Goal: Task Accomplishment & Management: Complete application form

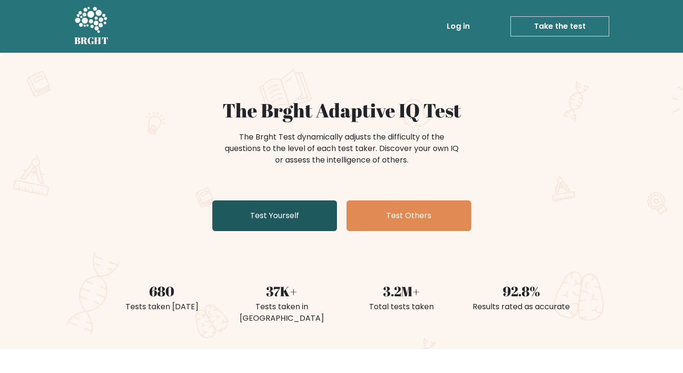
click at [302, 222] on link "Test Yourself" at bounding box center [274, 215] width 125 height 31
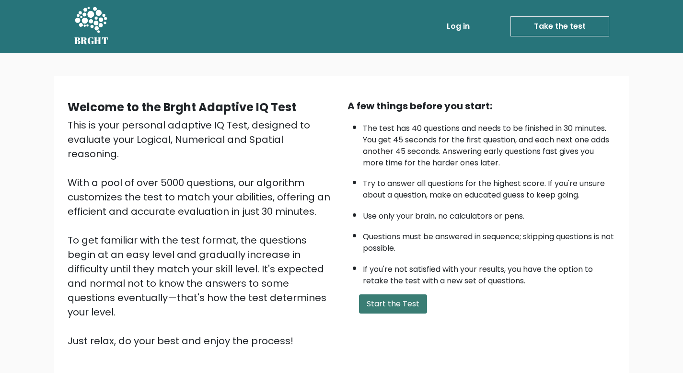
click at [396, 297] on button "Start the Test" at bounding box center [393, 303] width 68 height 19
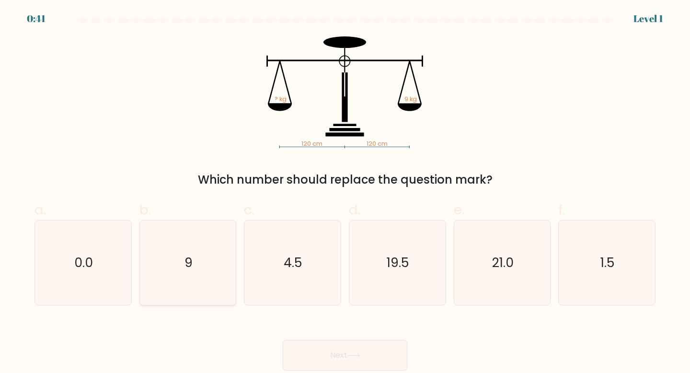
click at [188, 255] on text "9" at bounding box center [188, 262] width 8 height 18
click at [345, 193] on input "b. 9" at bounding box center [345, 189] width 0 height 6
radio input "true"
click at [330, 357] on button "Next" at bounding box center [345, 355] width 125 height 31
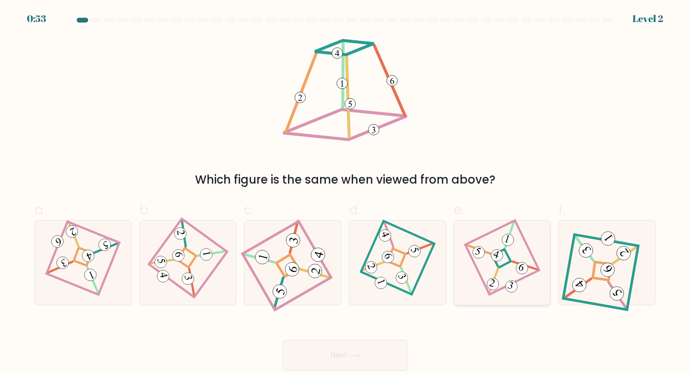
click at [493, 262] on icon at bounding box center [502, 262] width 58 height 68
click at [345, 193] on input "e." at bounding box center [345, 189] width 0 height 6
radio input "true"
click at [365, 359] on button "Next" at bounding box center [345, 355] width 125 height 31
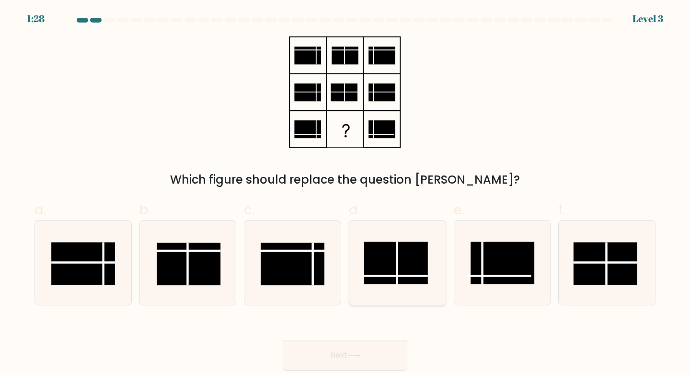
click at [410, 280] on rect at bounding box center [396, 262] width 64 height 43
click at [345, 193] on input "d." at bounding box center [345, 189] width 0 height 6
radio input "true"
click at [359, 363] on button "Next" at bounding box center [345, 355] width 125 height 31
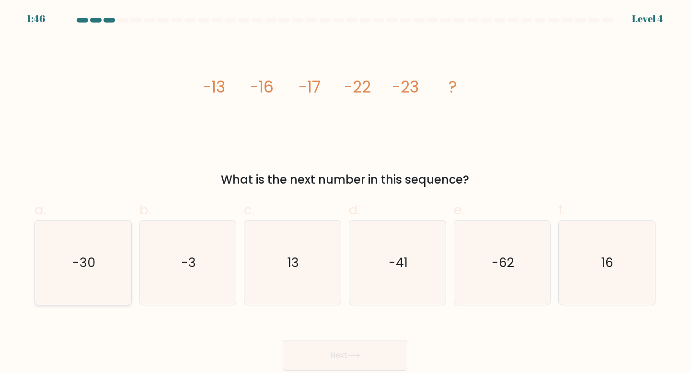
click at [105, 262] on icon "-30" at bounding box center [83, 262] width 85 height 85
click at [345, 193] on input "a. -30" at bounding box center [345, 189] width 0 height 6
radio input "true"
click at [357, 351] on button "Next" at bounding box center [345, 355] width 125 height 31
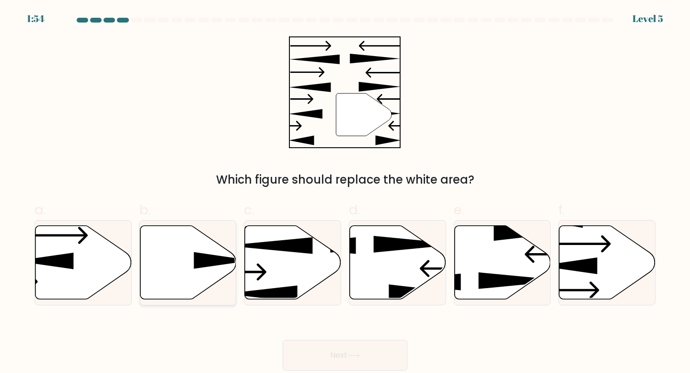
click at [205, 277] on icon at bounding box center [188, 262] width 96 height 74
click at [345, 193] on input "b." at bounding box center [345, 189] width 0 height 6
radio input "true"
click at [347, 352] on button "Next" at bounding box center [345, 355] width 125 height 31
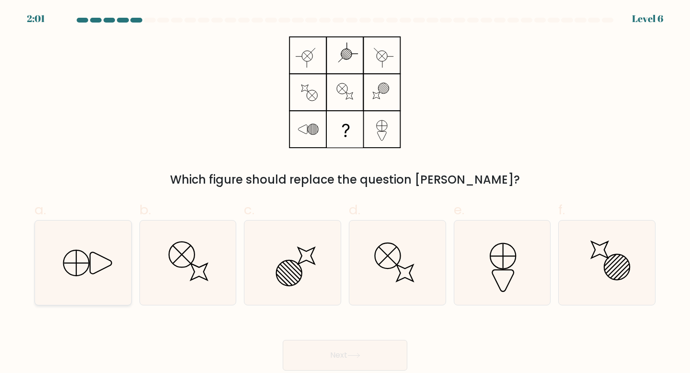
click at [67, 287] on icon at bounding box center [83, 262] width 85 height 85
click at [345, 193] on input "a." at bounding box center [345, 189] width 0 height 6
radio input "true"
click at [360, 352] on button "Next" at bounding box center [345, 355] width 125 height 31
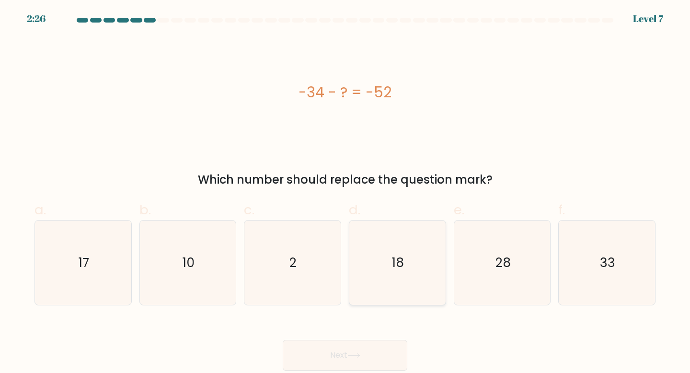
click at [391, 303] on icon "18" at bounding box center [397, 262] width 85 height 85
click at [345, 193] on input "d. 18" at bounding box center [345, 189] width 0 height 6
radio input "true"
click at [363, 361] on button "Next" at bounding box center [345, 355] width 125 height 31
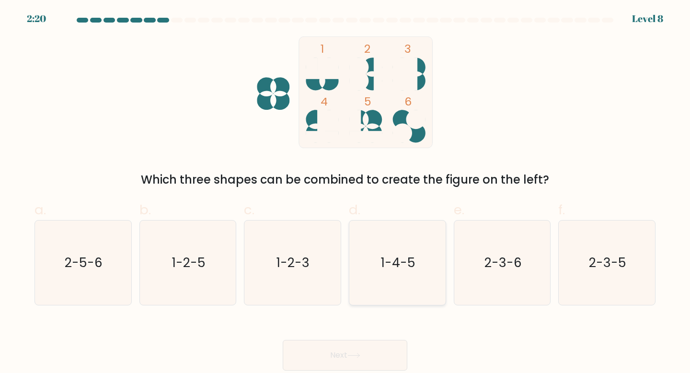
click at [391, 265] on text "1-4-5" at bounding box center [398, 262] width 34 height 18
click at [345, 193] on input "d. 1-4-5" at bounding box center [345, 189] width 0 height 6
radio input "true"
click at [345, 353] on button "Next" at bounding box center [345, 355] width 125 height 31
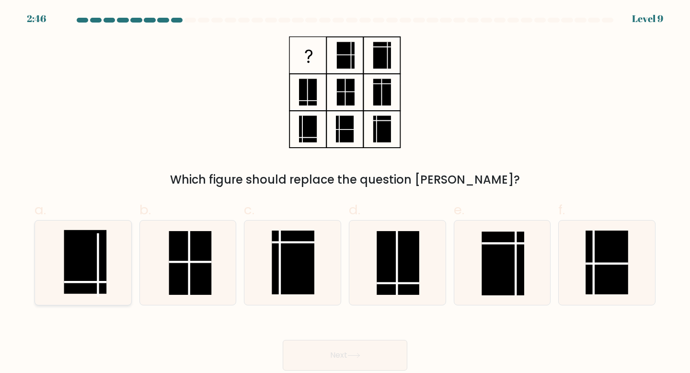
click at [90, 279] on rect at bounding box center [85, 262] width 43 height 64
click at [345, 193] on input "a." at bounding box center [345, 189] width 0 height 6
radio input "true"
click at [370, 352] on button "Next" at bounding box center [345, 355] width 125 height 31
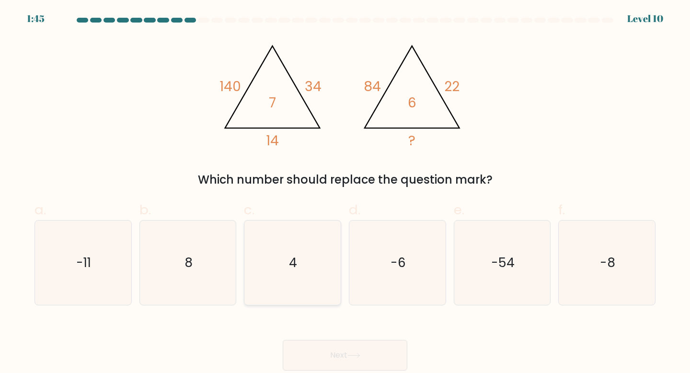
click at [297, 251] on icon "4" at bounding box center [292, 262] width 85 height 85
click at [345, 193] on input "c. 4" at bounding box center [345, 189] width 0 height 6
radio input "true"
click at [219, 257] on icon "8" at bounding box center [188, 262] width 85 height 85
click at [345, 193] on input "b. 8" at bounding box center [345, 189] width 0 height 6
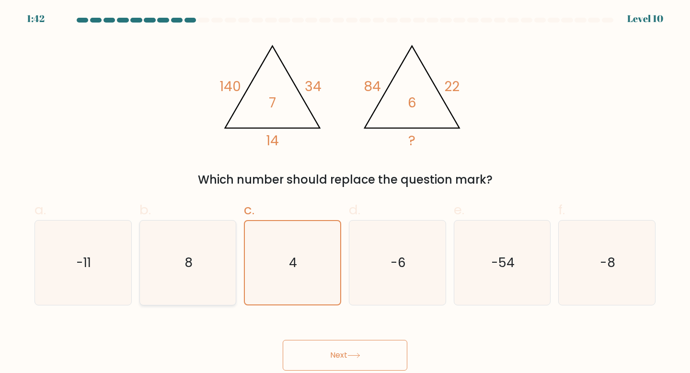
radio input "true"
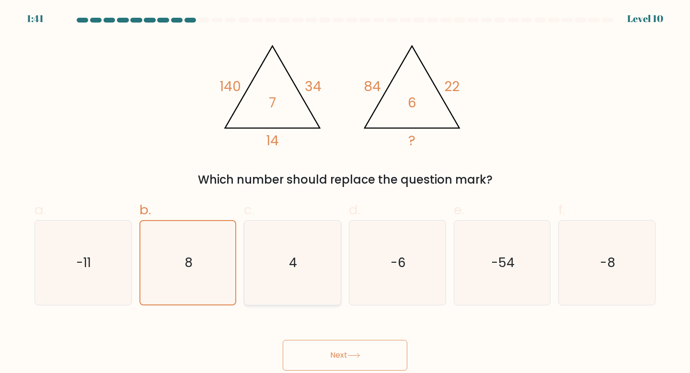
click at [275, 269] on icon "4" at bounding box center [292, 262] width 85 height 85
click at [345, 193] on input "c. 4" at bounding box center [345, 189] width 0 height 6
radio input "true"
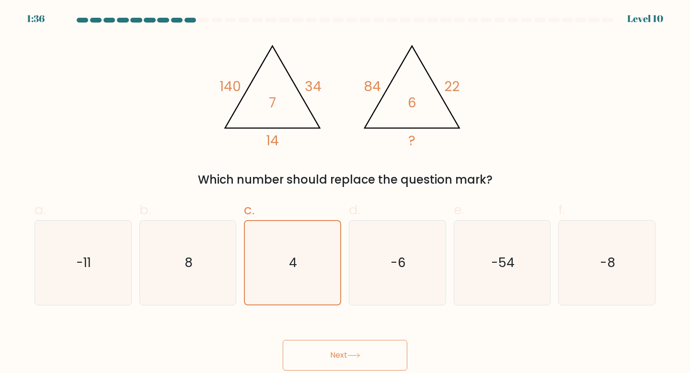
click at [325, 349] on button "Next" at bounding box center [345, 355] width 125 height 31
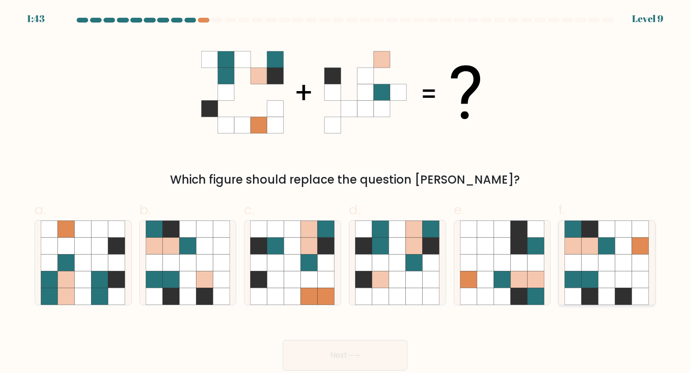
click at [615, 235] on icon at bounding box center [606, 228] width 17 height 17
click at [345, 193] on input "f." at bounding box center [345, 189] width 0 height 6
radio input "true"
click at [375, 350] on button "Next" at bounding box center [345, 355] width 125 height 31
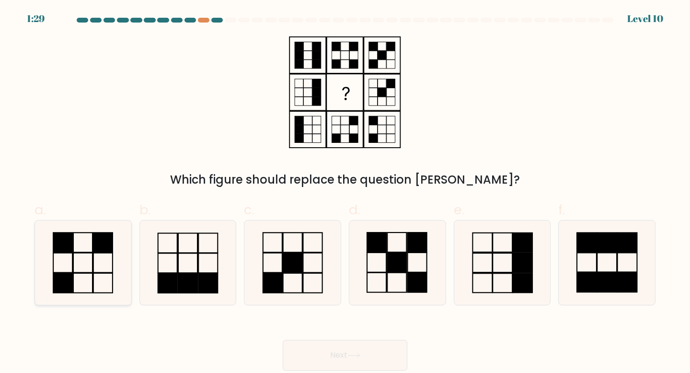
click at [101, 261] on icon at bounding box center [83, 262] width 85 height 85
click at [345, 193] on input "a." at bounding box center [345, 189] width 0 height 6
radio input "true"
click at [309, 364] on button "Next" at bounding box center [345, 355] width 125 height 31
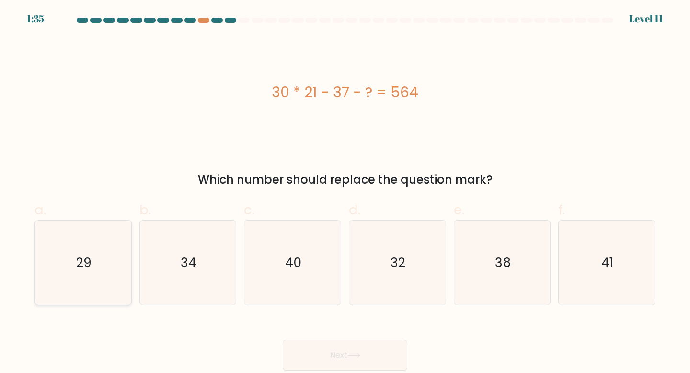
click at [65, 265] on icon "29" at bounding box center [83, 262] width 85 height 85
click at [345, 193] on input "a. 29" at bounding box center [345, 189] width 0 height 6
radio input "true"
click at [343, 353] on button "Next" at bounding box center [345, 355] width 125 height 31
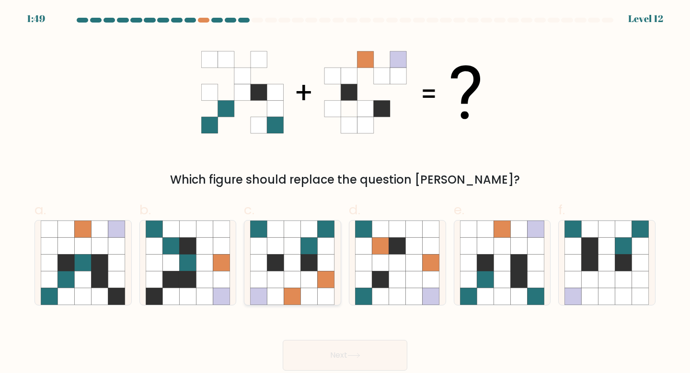
click at [303, 268] on icon at bounding box center [309, 262] width 17 height 17
click at [345, 193] on input "c." at bounding box center [345, 189] width 0 height 6
radio input "true"
click at [505, 273] on icon at bounding box center [501, 279] width 17 height 17
click at [345, 193] on input "e." at bounding box center [345, 189] width 0 height 6
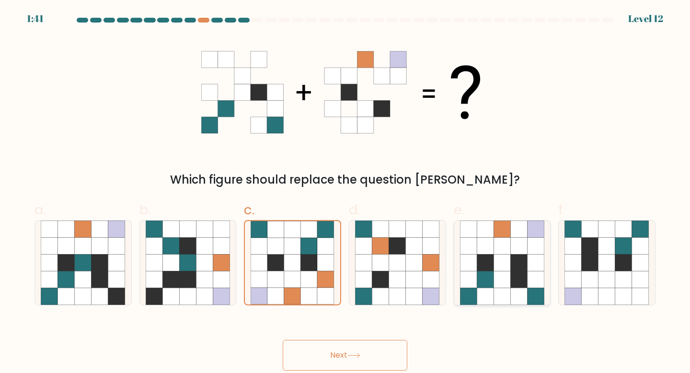
radio input "true"
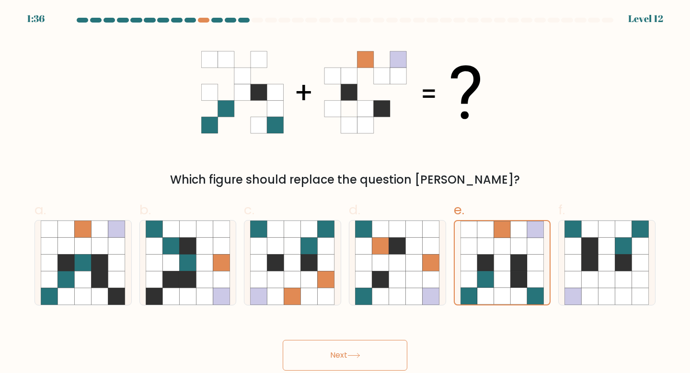
click at [371, 351] on button "Next" at bounding box center [345, 355] width 125 height 31
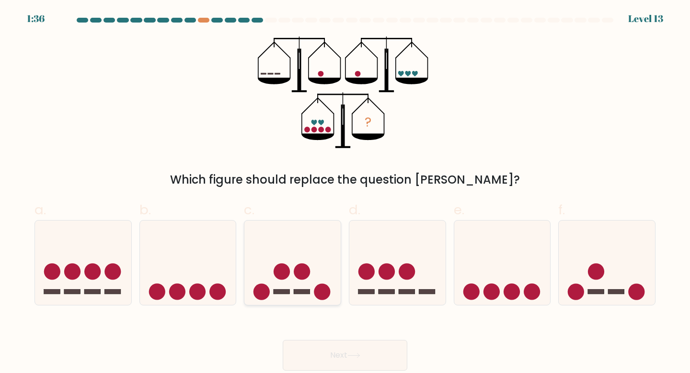
click at [322, 273] on icon at bounding box center [292, 263] width 96 height 80
click at [345, 193] on input "c." at bounding box center [345, 189] width 0 height 6
radio input "true"
click at [327, 350] on button "Next" at bounding box center [345, 355] width 125 height 31
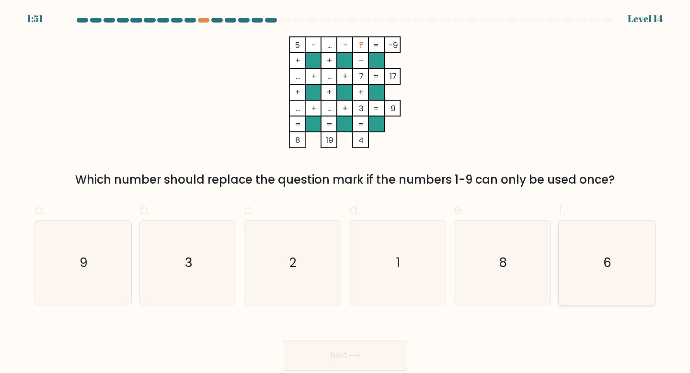
click at [602, 253] on icon "6" at bounding box center [606, 262] width 85 height 85
click at [345, 193] on input "f. 6" at bounding box center [345, 189] width 0 height 6
radio input "true"
click at [367, 348] on button "Next" at bounding box center [345, 355] width 125 height 31
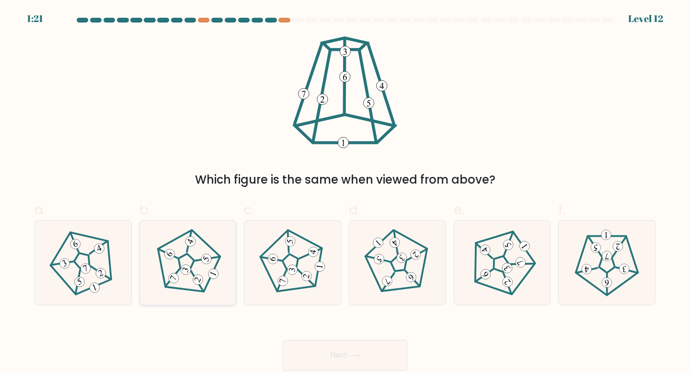
click at [204, 269] on icon at bounding box center [188, 262] width 68 height 68
click at [345, 193] on input "b." at bounding box center [345, 189] width 0 height 6
radio input "true"
click at [339, 356] on button "Next" at bounding box center [345, 355] width 125 height 31
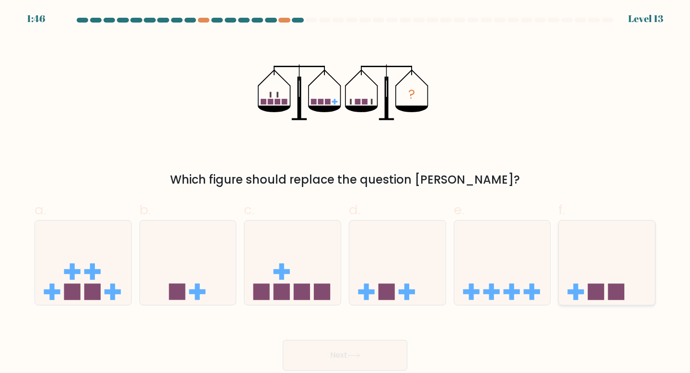
click at [606, 282] on icon at bounding box center [606, 263] width 96 height 80
click at [345, 193] on input "f." at bounding box center [345, 189] width 0 height 6
radio input "true"
click at [380, 356] on button "Next" at bounding box center [345, 355] width 125 height 31
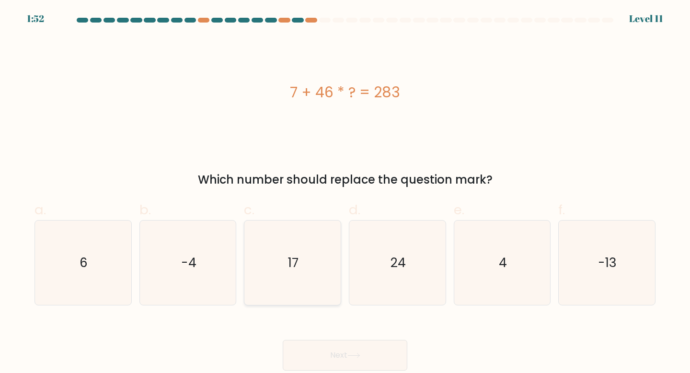
click at [303, 281] on icon "17" at bounding box center [292, 262] width 85 height 85
click at [345, 193] on input "c. 17" at bounding box center [345, 189] width 0 height 6
radio input "true"
click at [498, 270] on icon "4" at bounding box center [502, 262] width 85 height 85
click at [345, 193] on input "e. 4" at bounding box center [345, 189] width 0 height 6
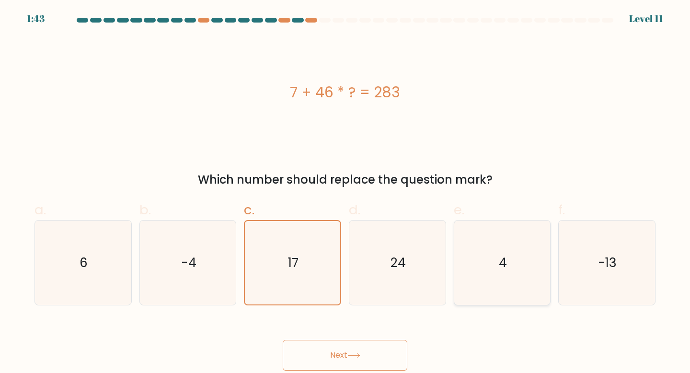
radio input "true"
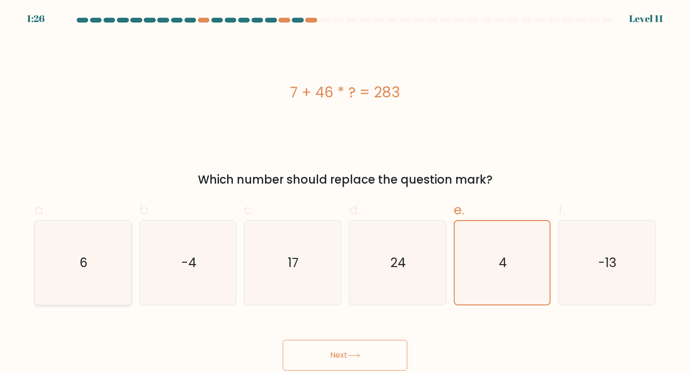
click at [89, 292] on icon "6" at bounding box center [83, 262] width 85 height 85
click at [345, 193] on input "a. 6" at bounding box center [345, 189] width 0 height 6
radio input "true"
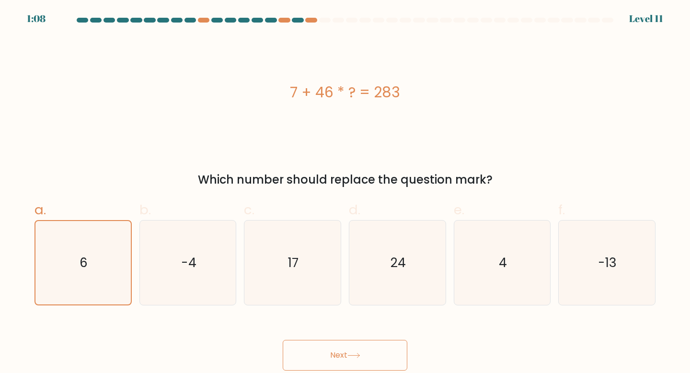
click at [318, 345] on button "Next" at bounding box center [345, 355] width 125 height 31
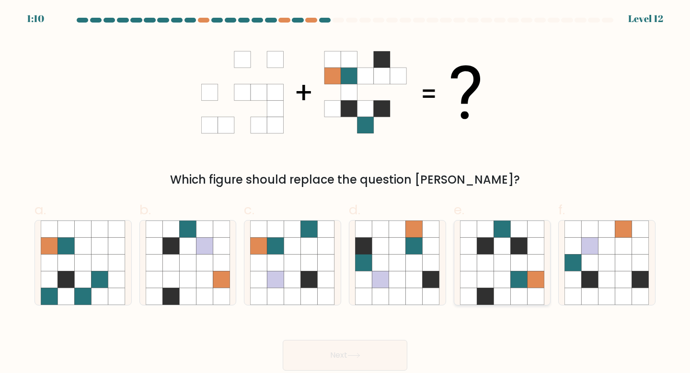
click at [495, 224] on icon at bounding box center [501, 228] width 17 height 17
click at [345, 193] on input "e." at bounding box center [345, 189] width 0 height 6
radio input "true"
click at [357, 357] on icon at bounding box center [353, 355] width 13 height 5
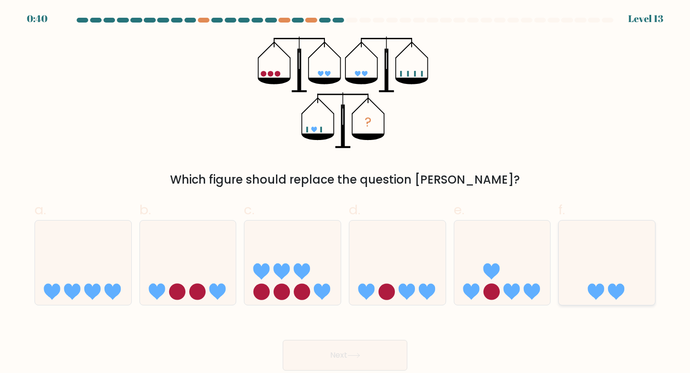
click at [589, 280] on icon at bounding box center [606, 263] width 96 height 80
click at [345, 193] on input "f." at bounding box center [345, 189] width 0 height 6
radio input "true"
click at [376, 345] on button "Next" at bounding box center [345, 355] width 125 height 31
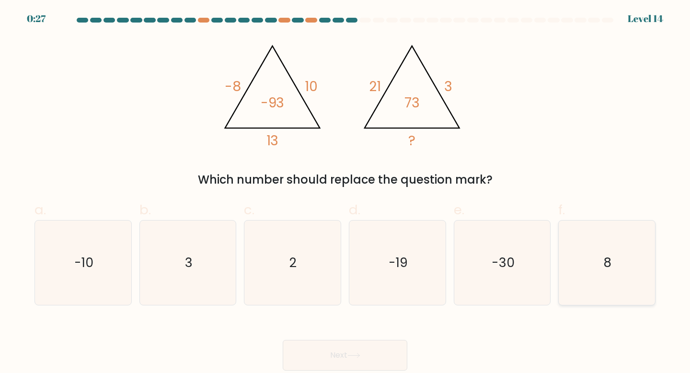
click at [600, 256] on icon "8" at bounding box center [606, 262] width 85 height 85
click at [345, 193] on input "f. 8" at bounding box center [345, 189] width 0 height 6
radio input "true"
click at [363, 364] on button "Next" at bounding box center [345, 355] width 125 height 31
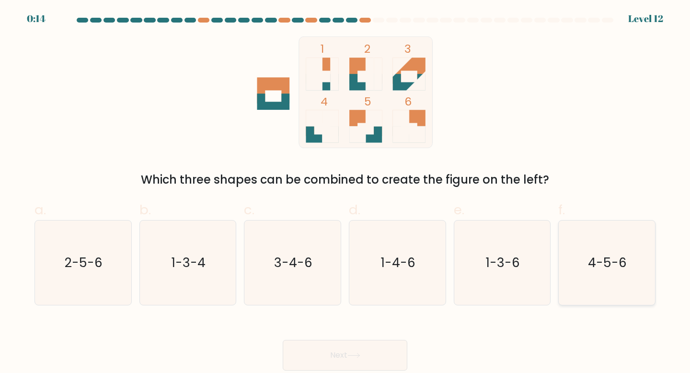
click at [606, 280] on icon "4-5-6" at bounding box center [606, 262] width 85 height 85
click at [345, 193] on input "f. 4-5-6" at bounding box center [345, 189] width 0 height 6
radio input "true"
click at [379, 358] on button "Next" at bounding box center [345, 355] width 125 height 31
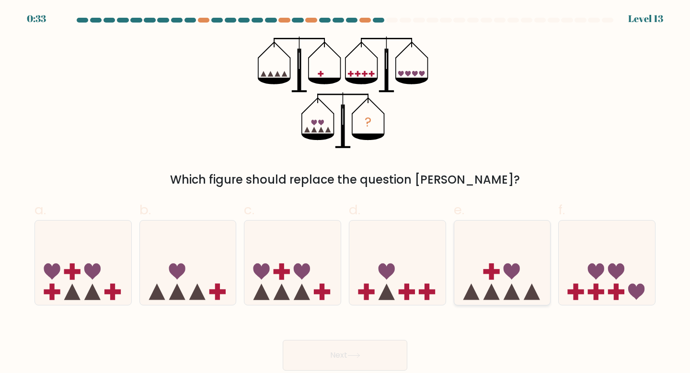
click at [524, 297] on icon at bounding box center [532, 292] width 16 height 16
click at [345, 193] on input "e." at bounding box center [345, 189] width 0 height 6
radio input "true"
click at [364, 356] on button "Next" at bounding box center [345, 355] width 125 height 31
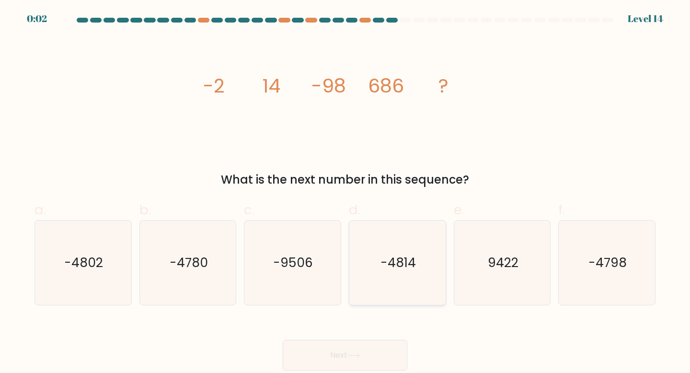
click at [415, 275] on icon "-4814" at bounding box center [397, 262] width 85 height 85
click at [345, 193] on input "d. -4814" at bounding box center [345, 189] width 0 height 6
radio input "true"
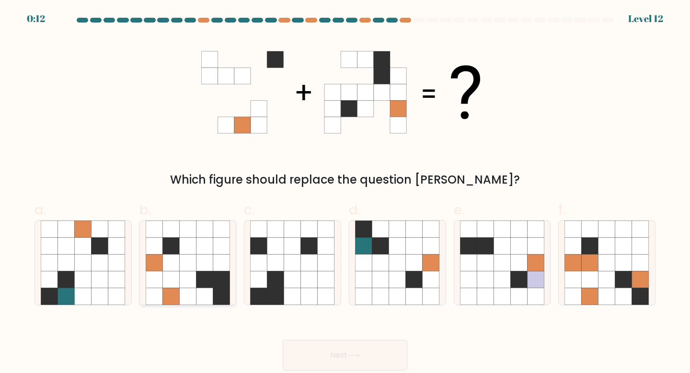
click at [204, 285] on icon at bounding box center [204, 279] width 17 height 17
click at [345, 193] on input "b." at bounding box center [345, 189] width 0 height 6
radio input "true"
click at [337, 353] on button "Next" at bounding box center [345, 355] width 125 height 31
